Goal: Transaction & Acquisition: Download file/media

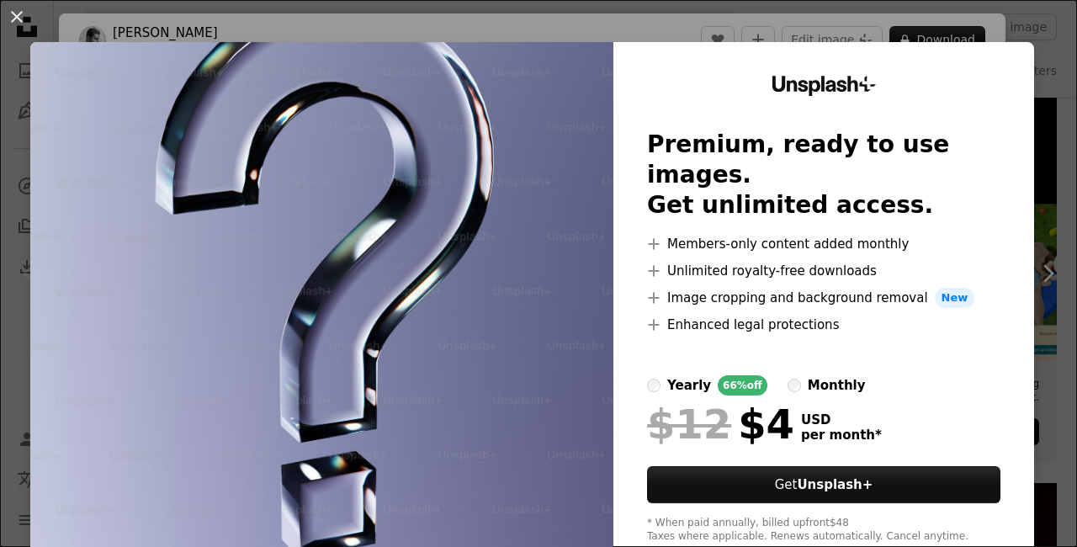
scroll to position [374, 0]
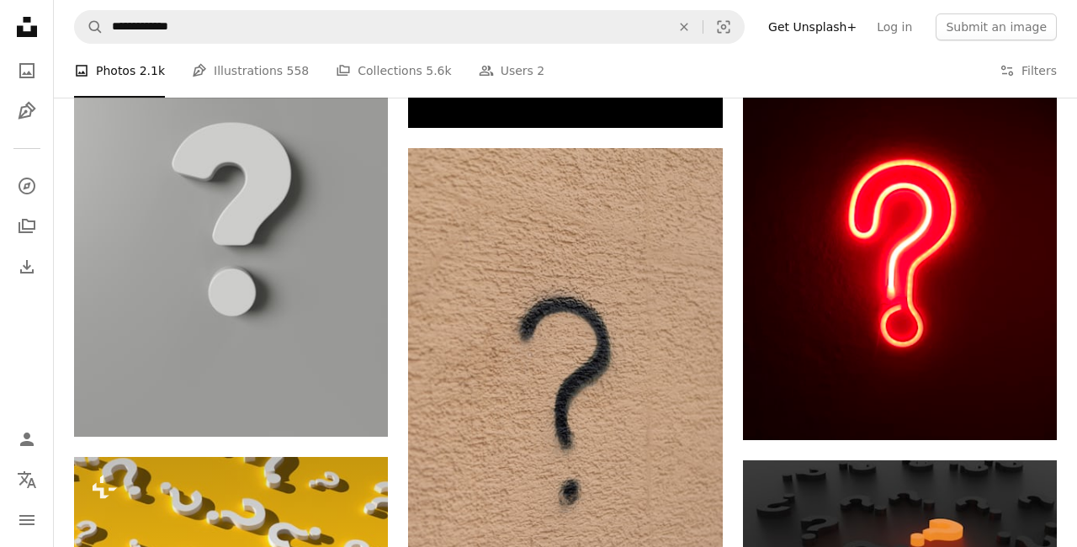
scroll to position [837, 0]
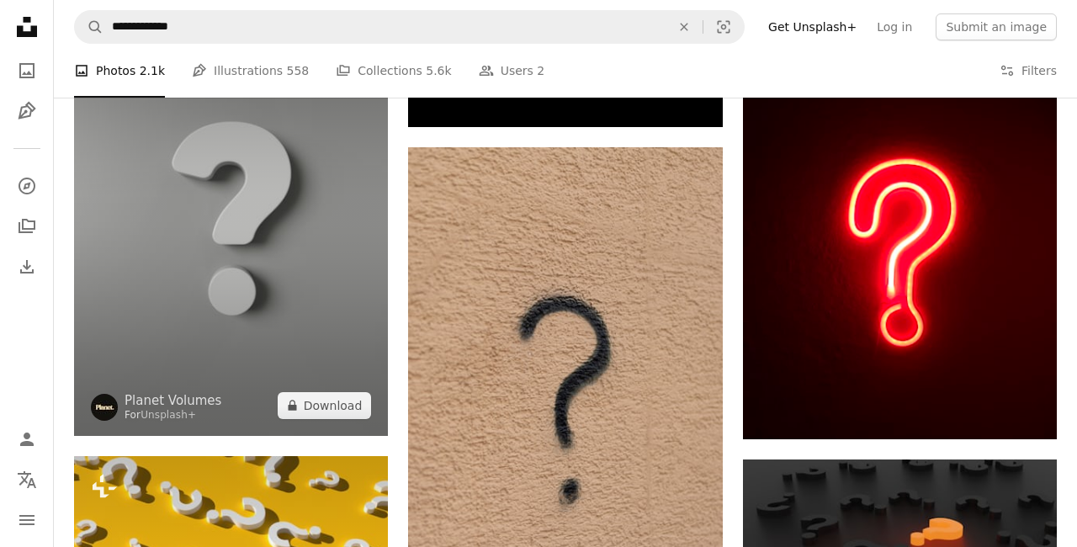
click at [172, 262] on img at bounding box center [231, 216] width 314 height 440
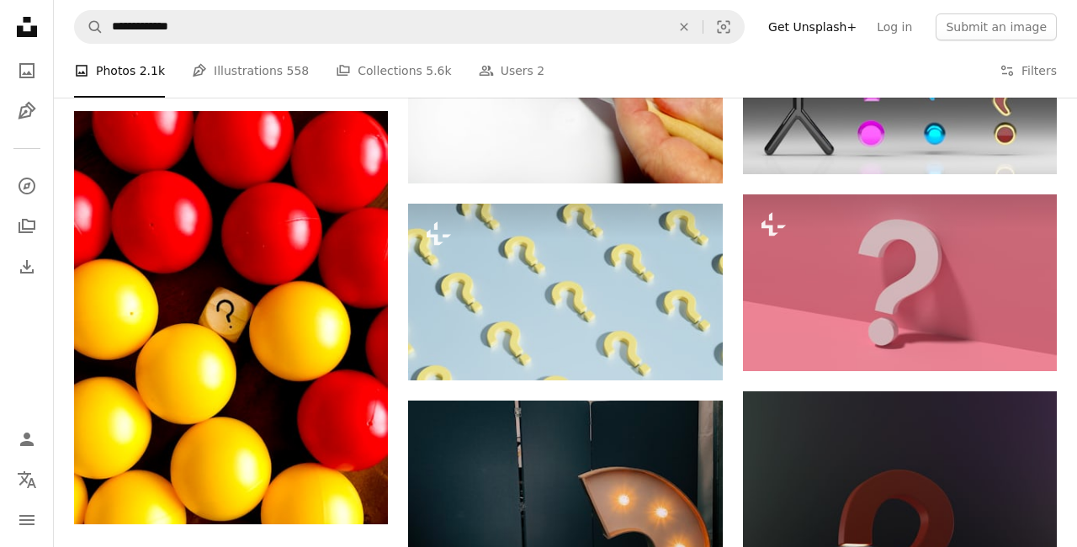
scroll to position [1987, 0]
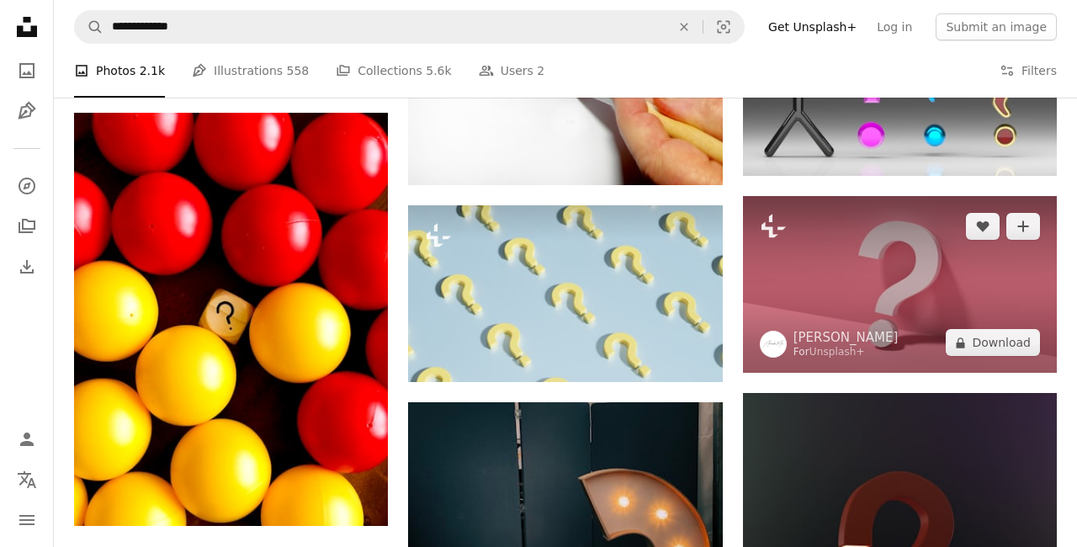
click at [940, 262] on img at bounding box center [900, 284] width 314 height 177
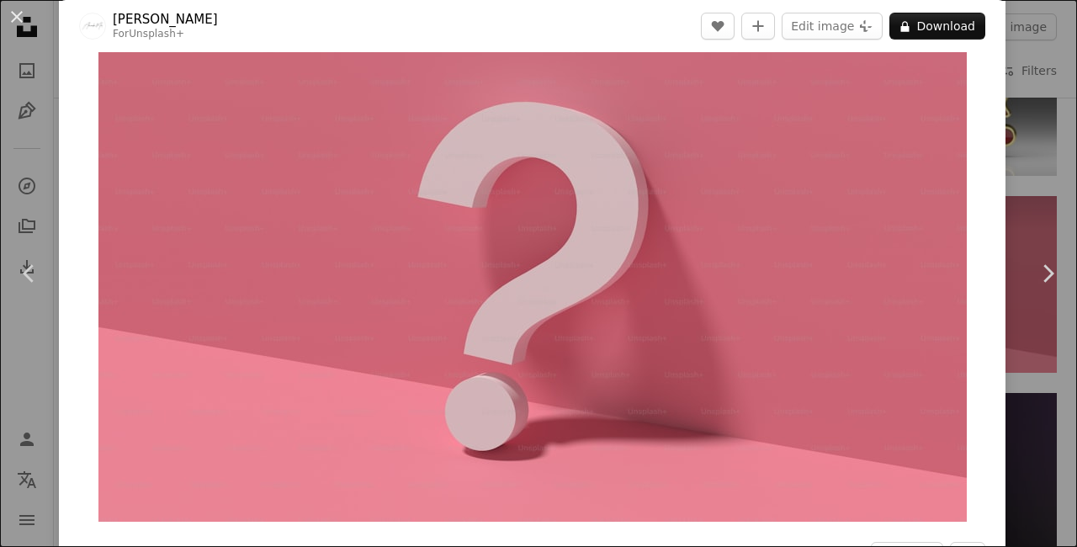
scroll to position [42, 0]
click at [773, 299] on img "Zoom in on this image" at bounding box center [532, 276] width 868 height 489
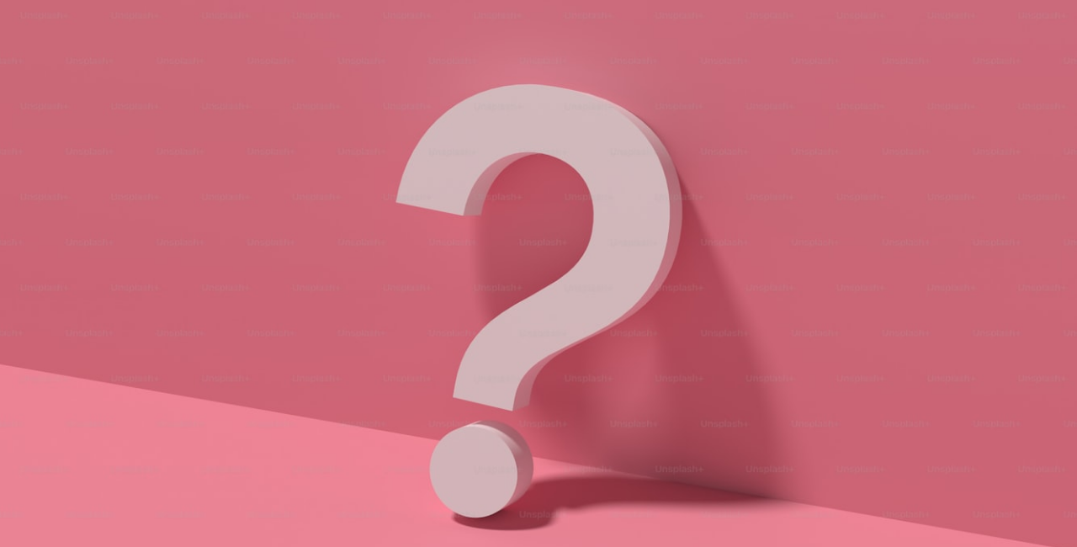
scroll to position [29, 0]
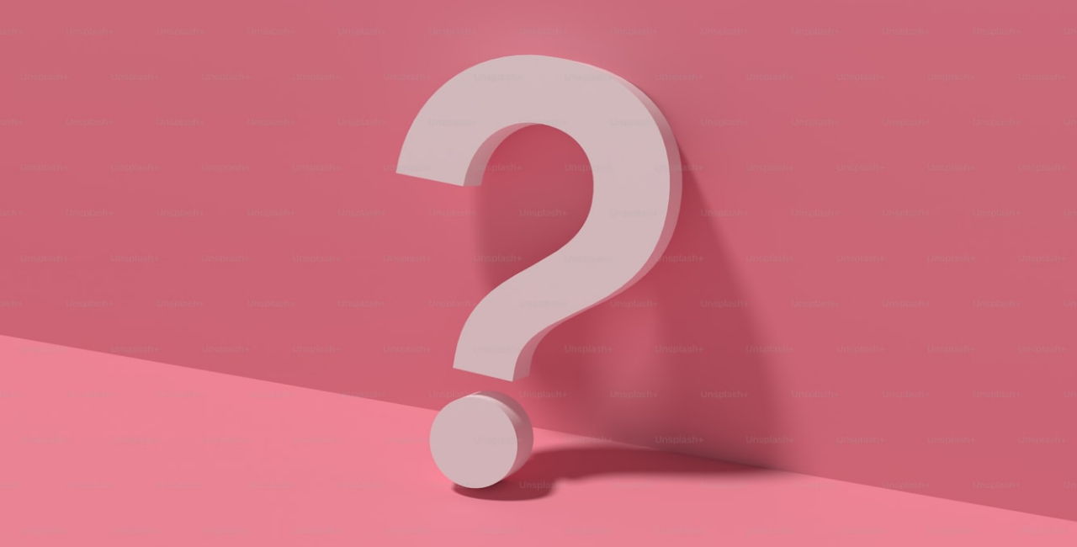
click at [786, 287] on img "Zoom out on this image" at bounding box center [538, 273] width 1078 height 606
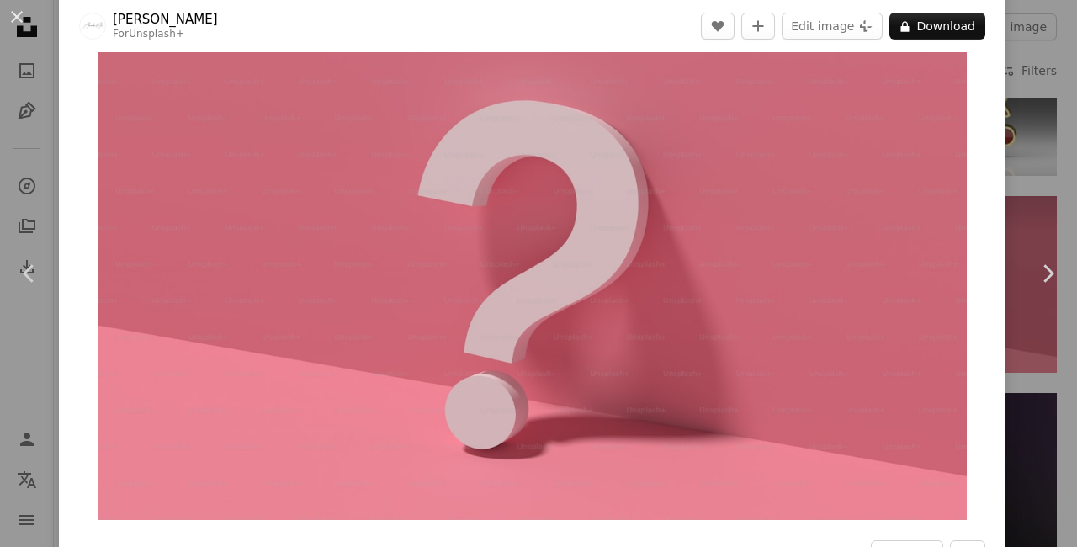
click at [772, 308] on img "Zoom in on this image" at bounding box center [532, 276] width 868 height 488
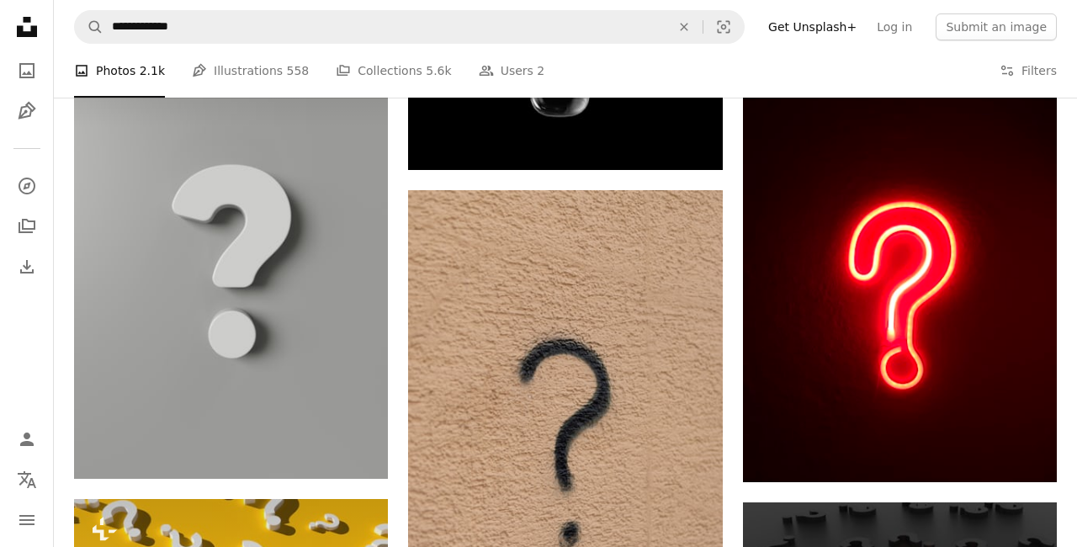
scroll to position [795, 0]
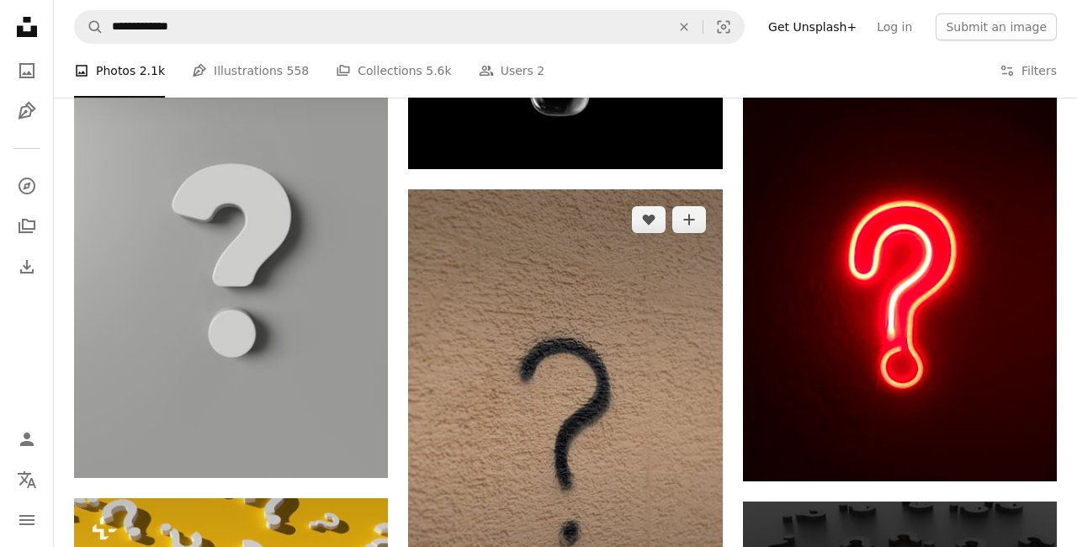
click at [654, 510] on img at bounding box center [565, 424] width 314 height 471
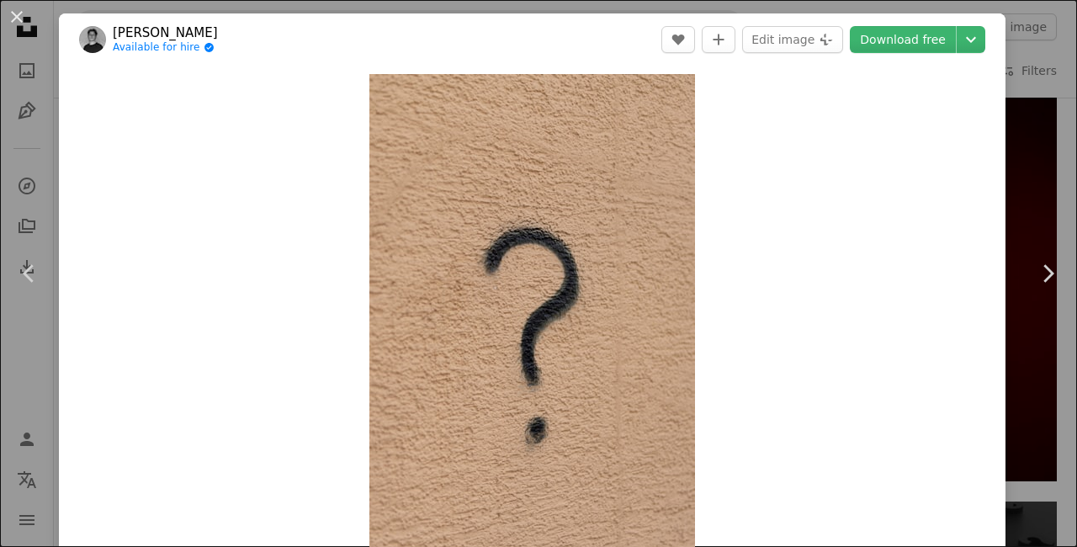
click at [939, 39] on link "Download free" at bounding box center [902, 39] width 106 height 27
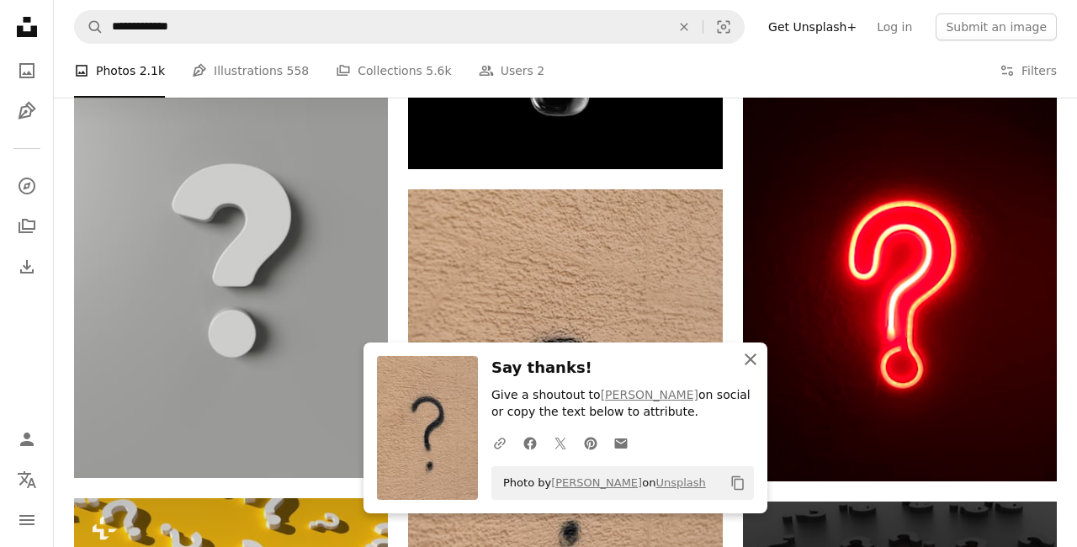
click at [744, 364] on icon "An X shape" at bounding box center [750, 359] width 20 height 20
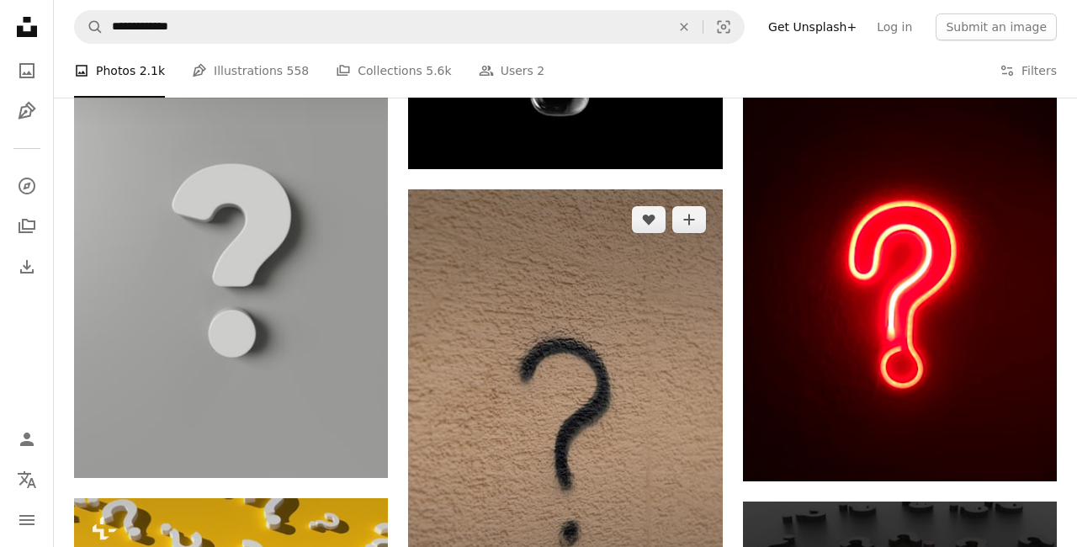
click at [641, 402] on img at bounding box center [565, 424] width 314 height 471
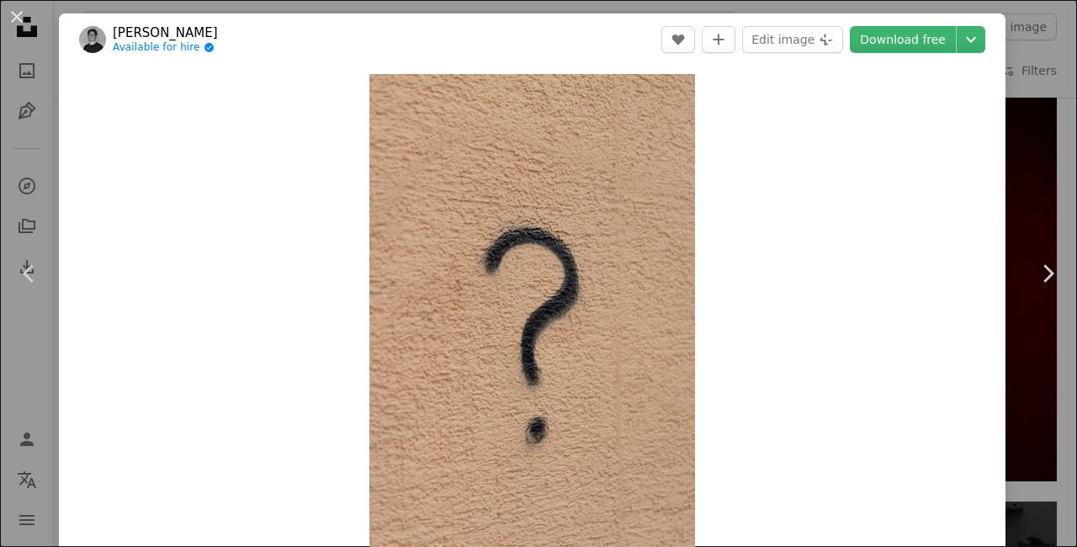
click at [929, 34] on link "Download free" at bounding box center [902, 39] width 106 height 27
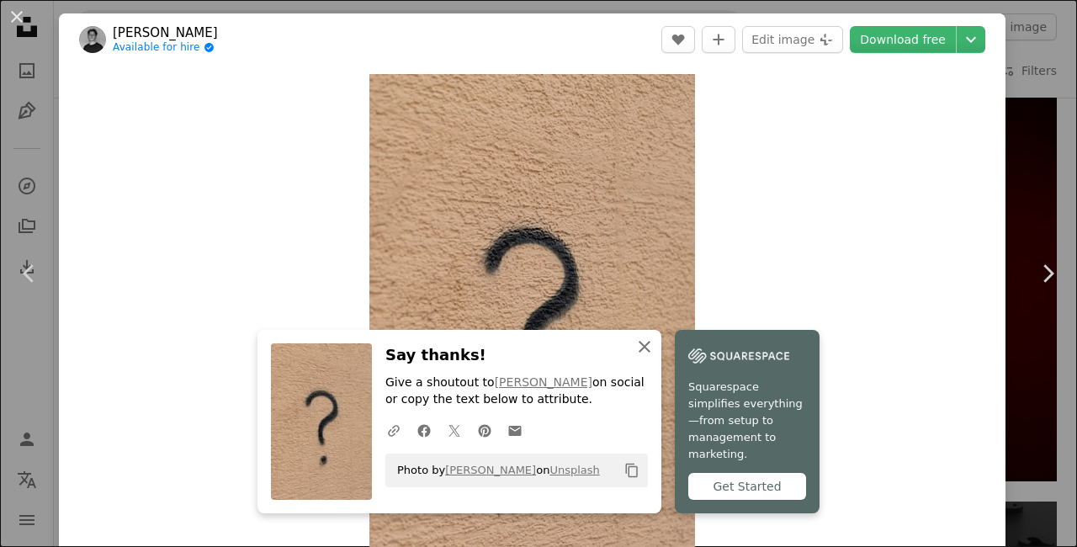
click at [651, 357] on icon "An X shape" at bounding box center [644, 346] width 20 height 20
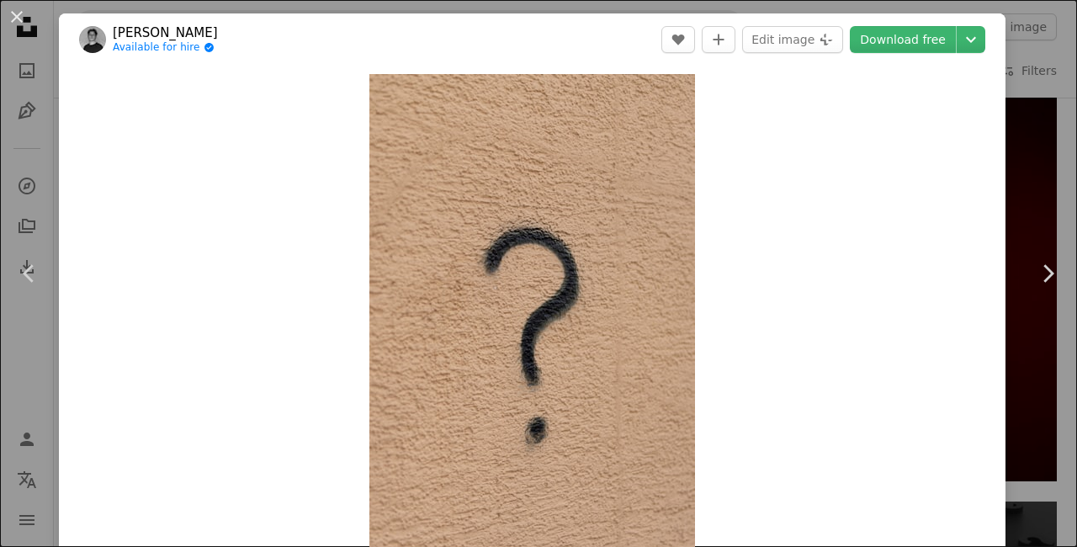
click at [923, 39] on link "Download free" at bounding box center [902, 39] width 106 height 27
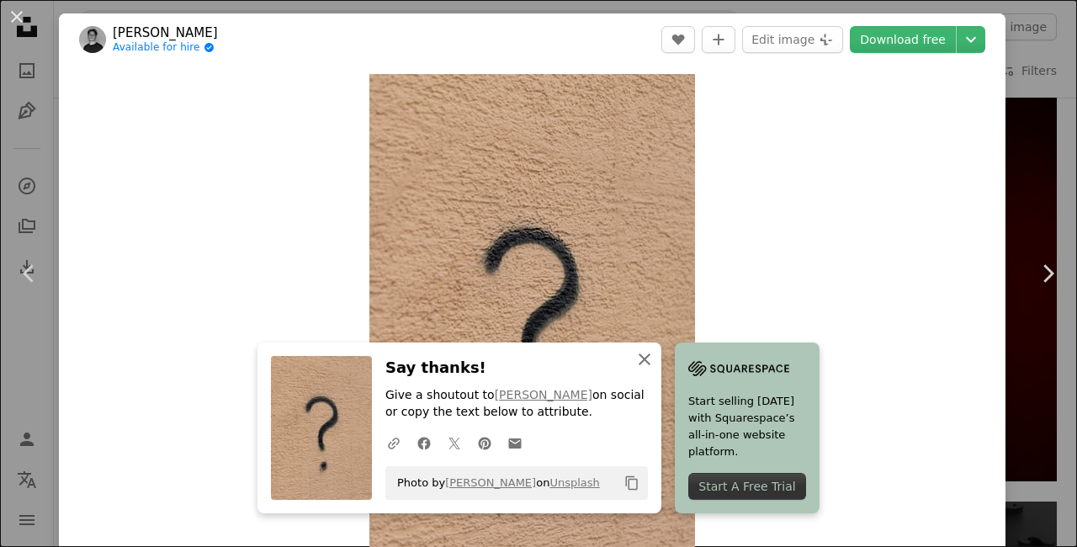
click at [647, 355] on icon "button" at bounding box center [644, 359] width 12 height 12
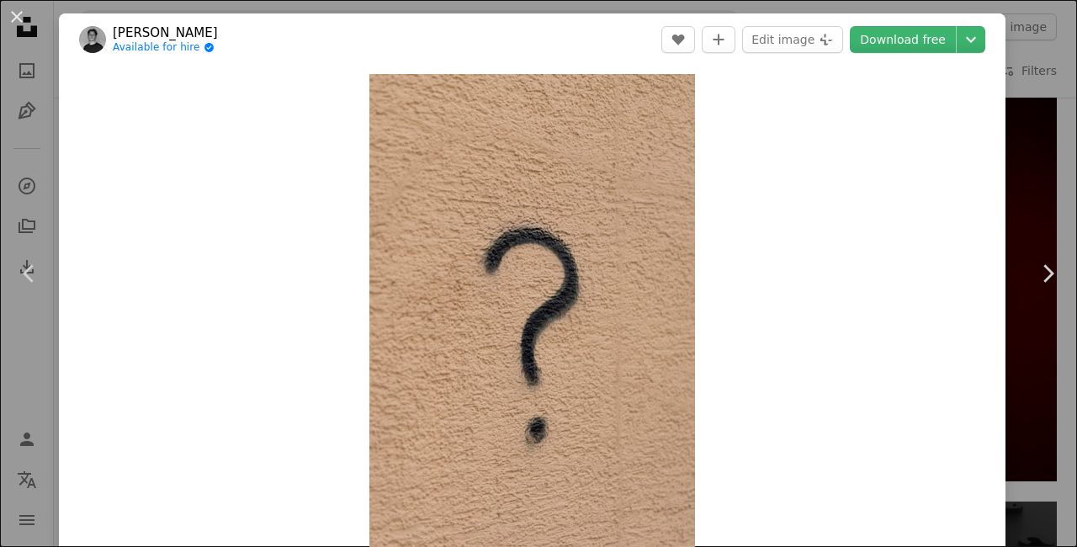
click at [649, 468] on img "Zoom in on this image" at bounding box center [531, 318] width 325 height 488
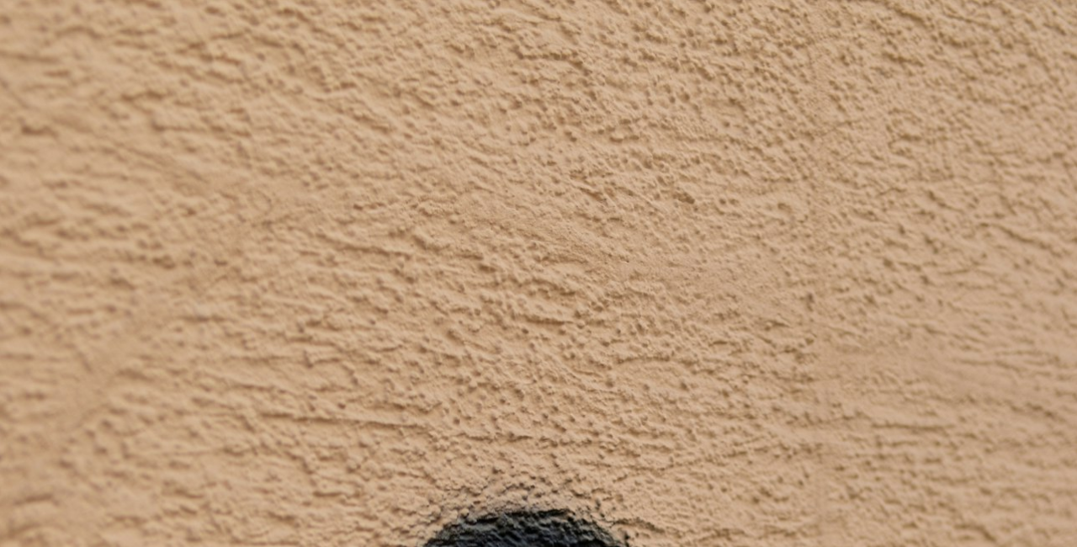
scroll to position [535, 0]
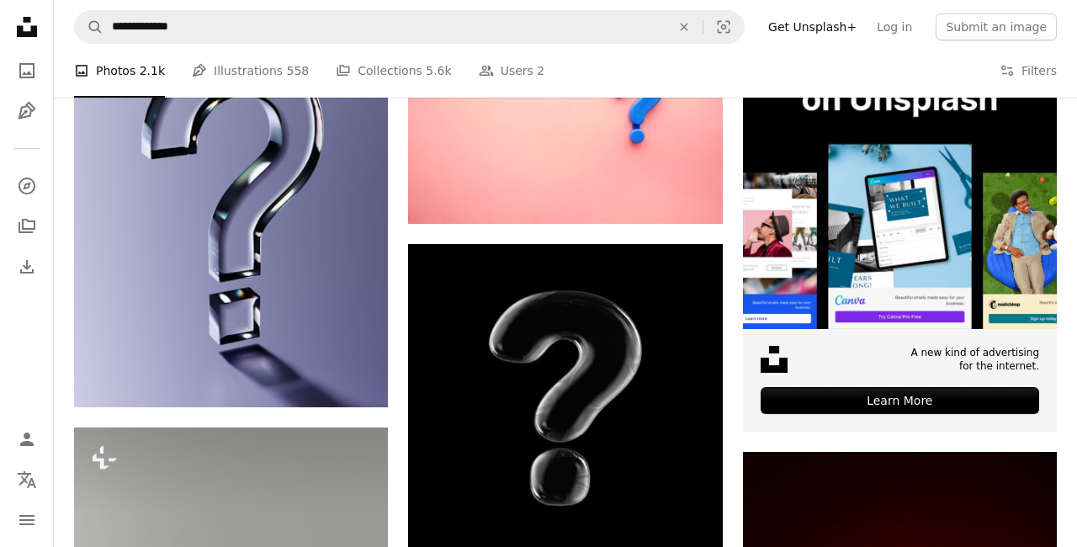
scroll to position [406, 0]
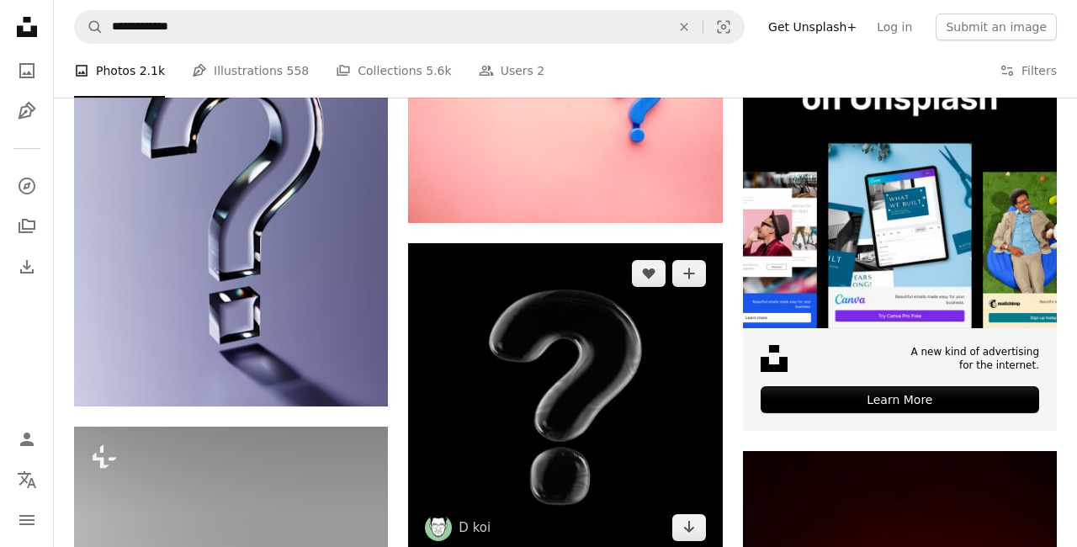
click at [648, 459] on img at bounding box center [565, 400] width 314 height 314
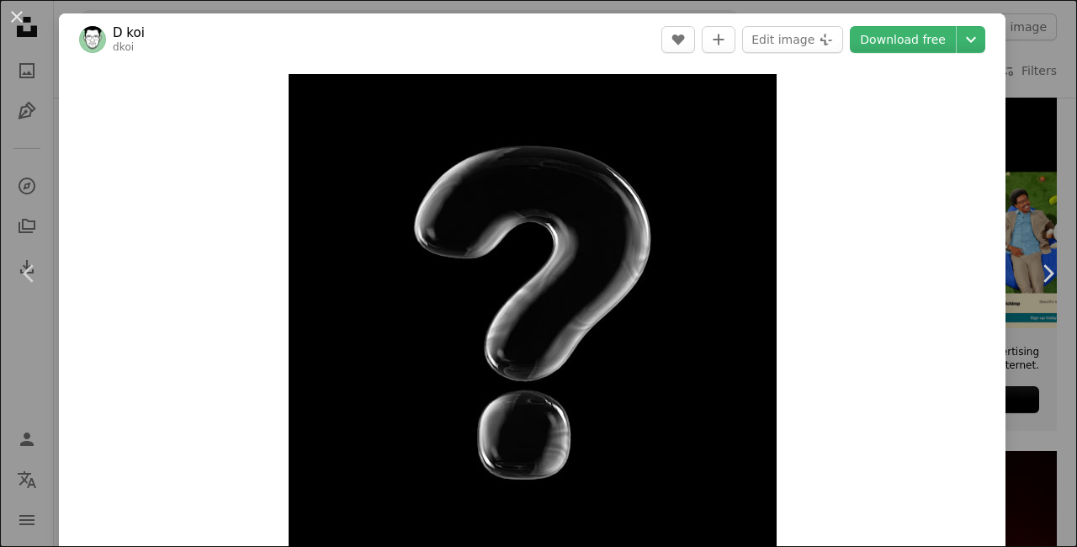
click at [919, 45] on link "Download free" at bounding box center [902, 39] width 106 height 27
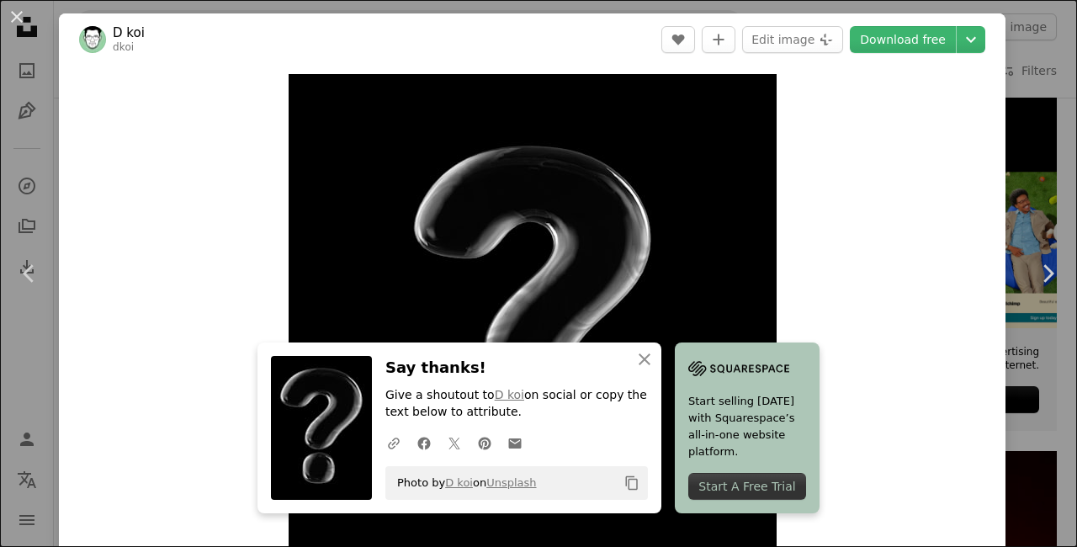
click at [779, 480] on div "Start A Free Trial" at bounding box center [747, 486] width 118 height 27
click at [645, 363] on icon "An X shape" at bounding box center [644, 359] width 20 height 20
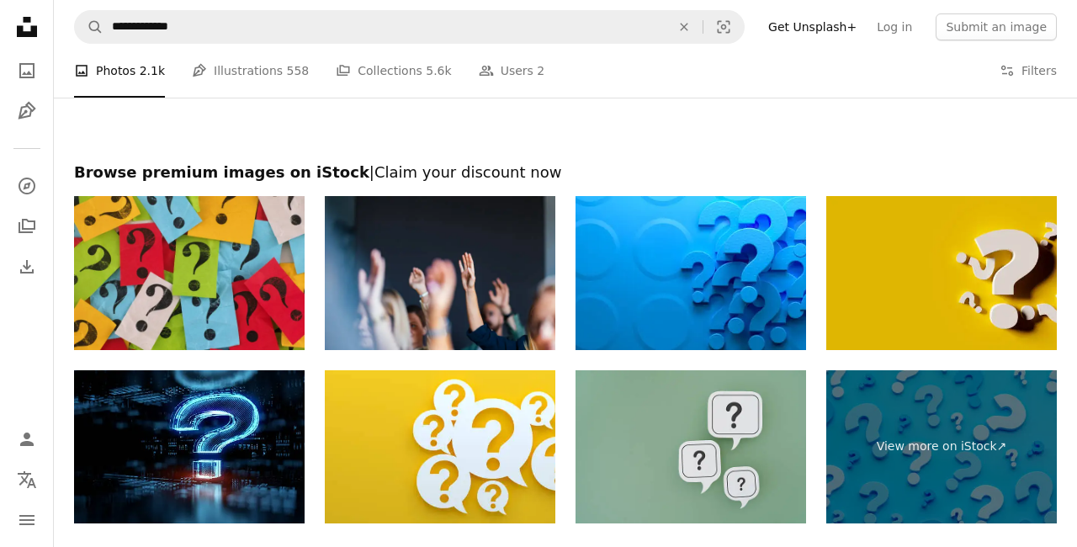
scroll to position [3587, 0]
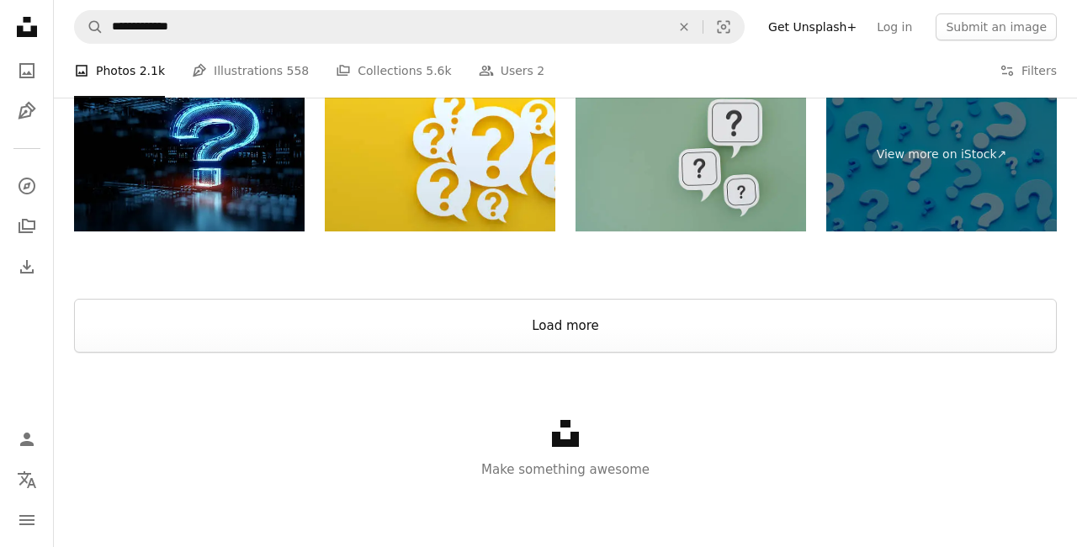
click at [800, 329] on button "Load more" at bounding box center [565, 326] width 982 height 54
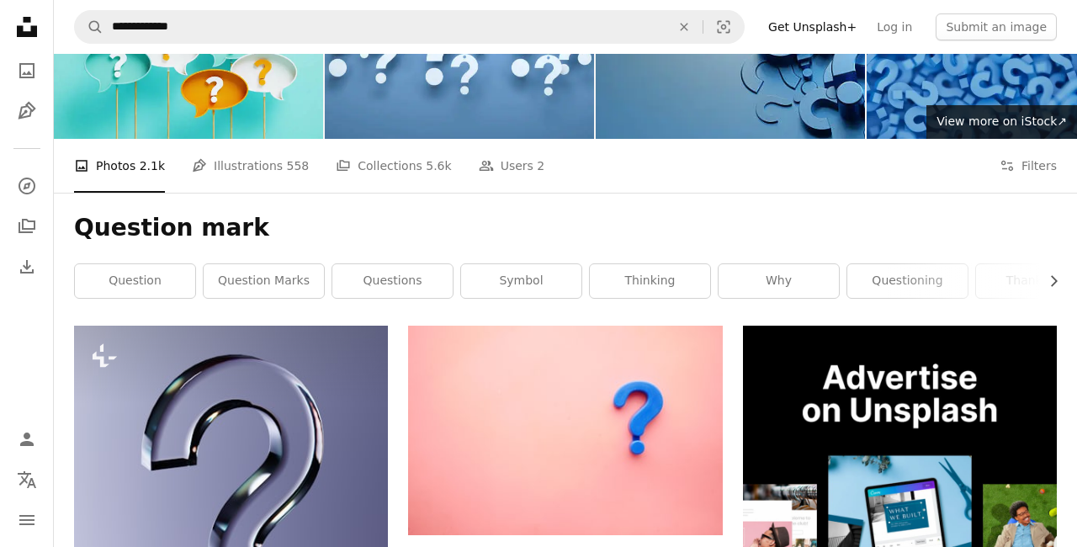
scroll to position [109, 0]
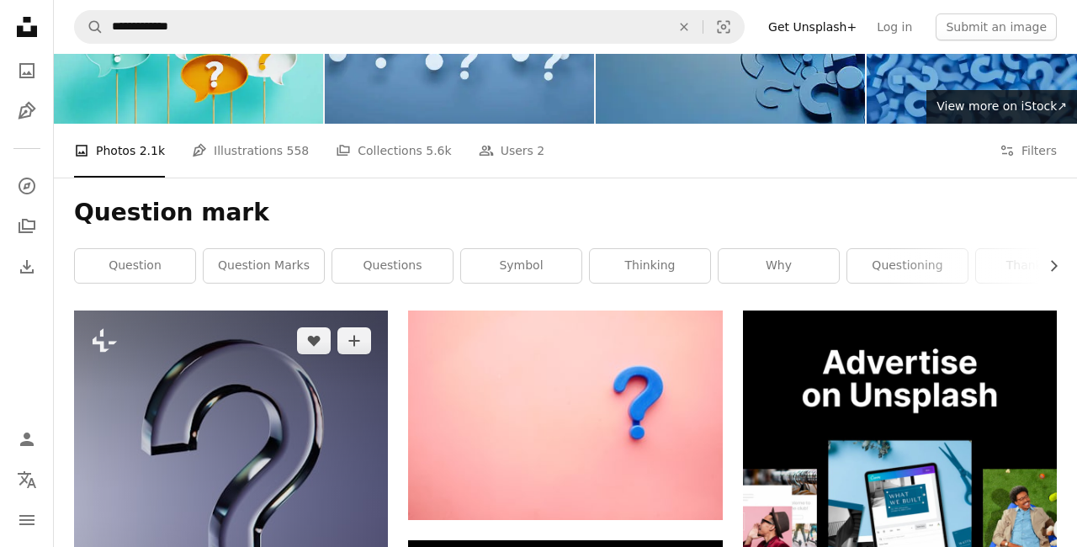
click at [225, 546] on img at bounding box center [231, 506] width 314 height 393
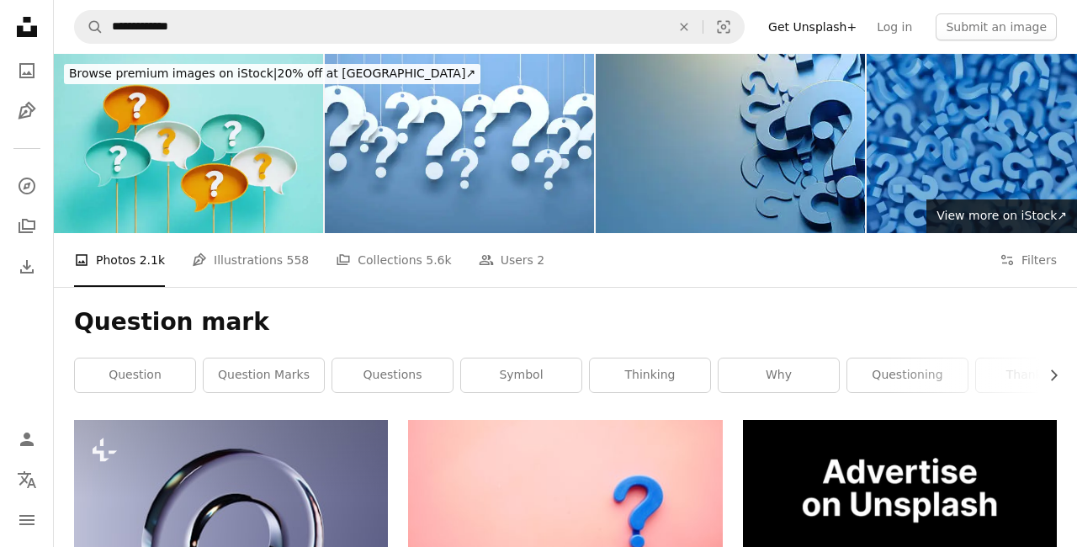
scroll to position [1, 0]
